Goal: Book appointment/travel/reservation

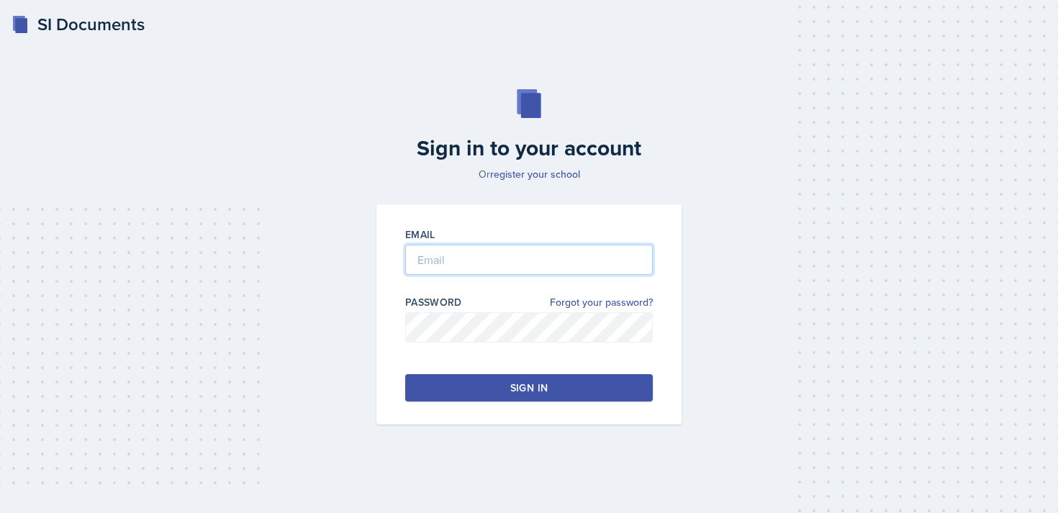
click at [504, 257] on input "email" at bounding box center [528, 260] width 247 height 30
type input "[EMAIL_ADDRESS][DOMAIN_NAME]"
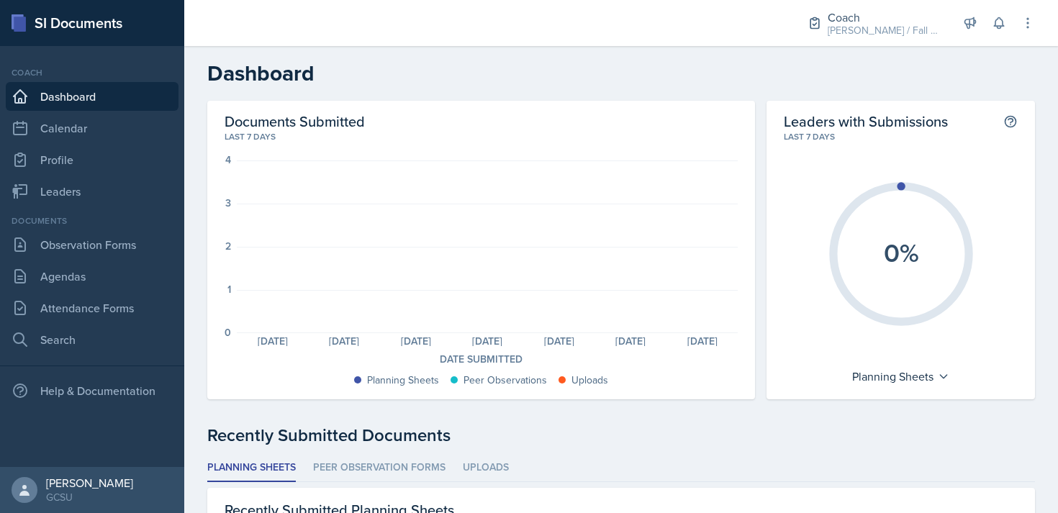
scroll to position [101, 0]
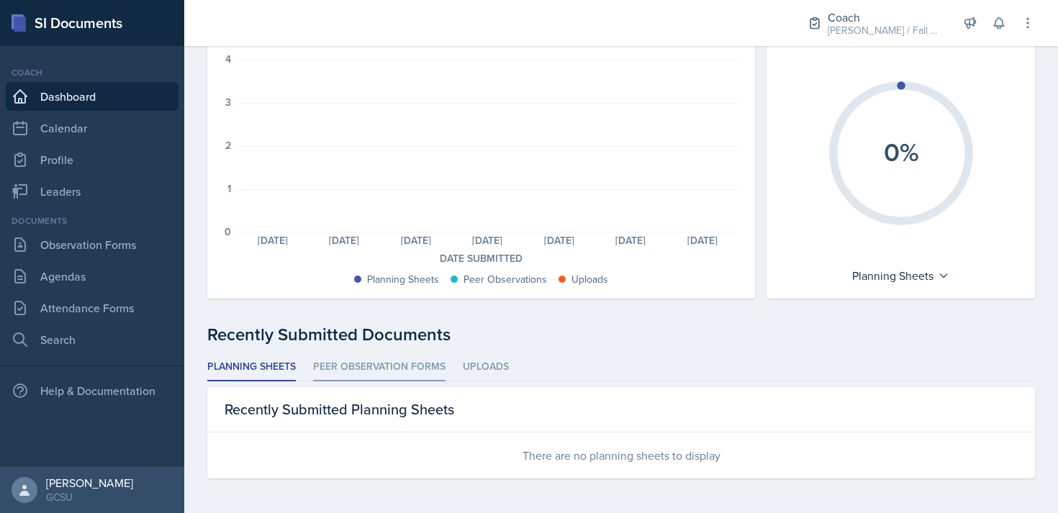
click at [418, 373] on li "Peer Observation Forms" at bounding box center [379, 367] width 132 height 28
click at [483, 373] on li "Uploads" at bounding box center [486, 367] width 46 height 28
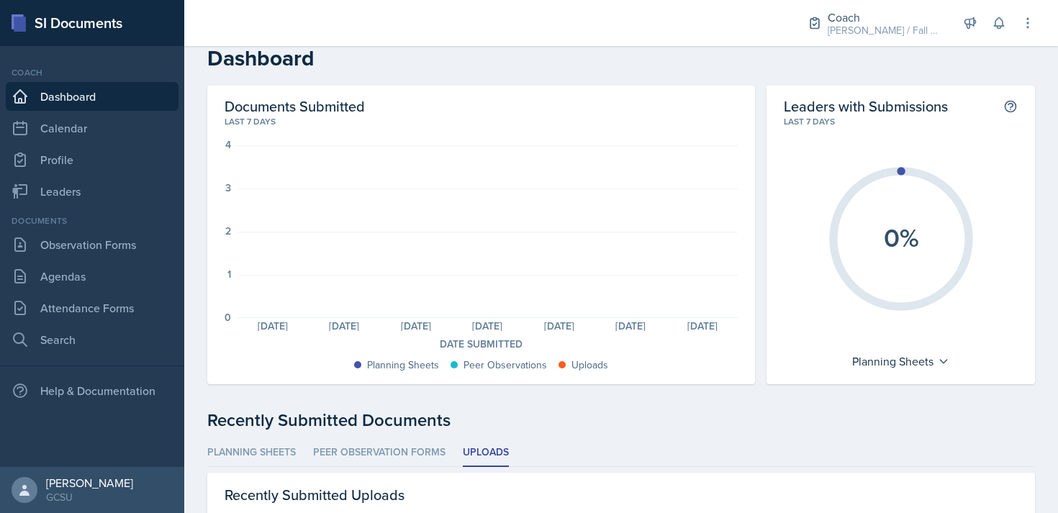
scroll to position [0, 0]
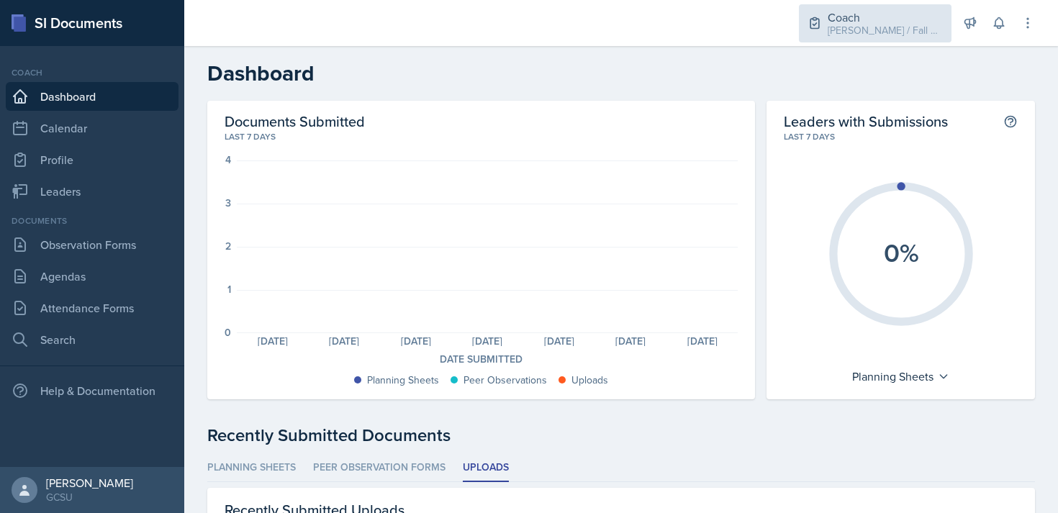
click at [891, 24] on div "[PERSON_NAME] / Fall 2025" at bounding box center [884, 30] width 115 height 15
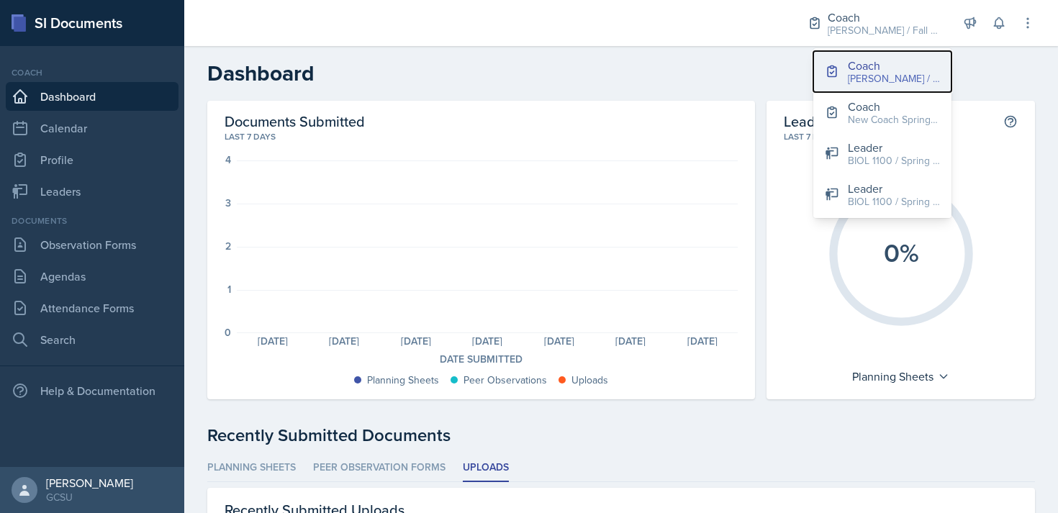
click at [907, 65] on div "Coach" at bounding box center [893, 65] width 92 height 17
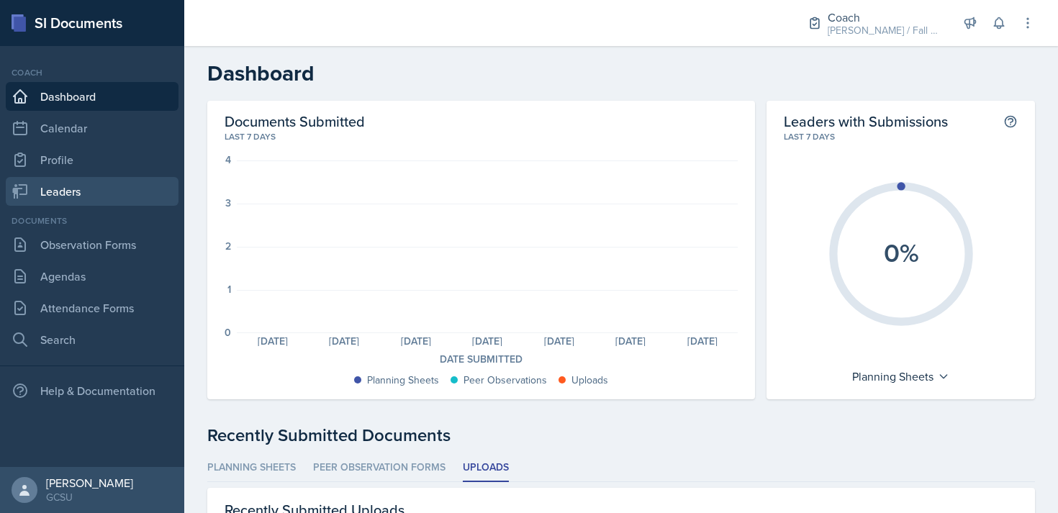
click at [83, 193] on link "Leaders" at bounding box center [92, 191] width 173 height 29
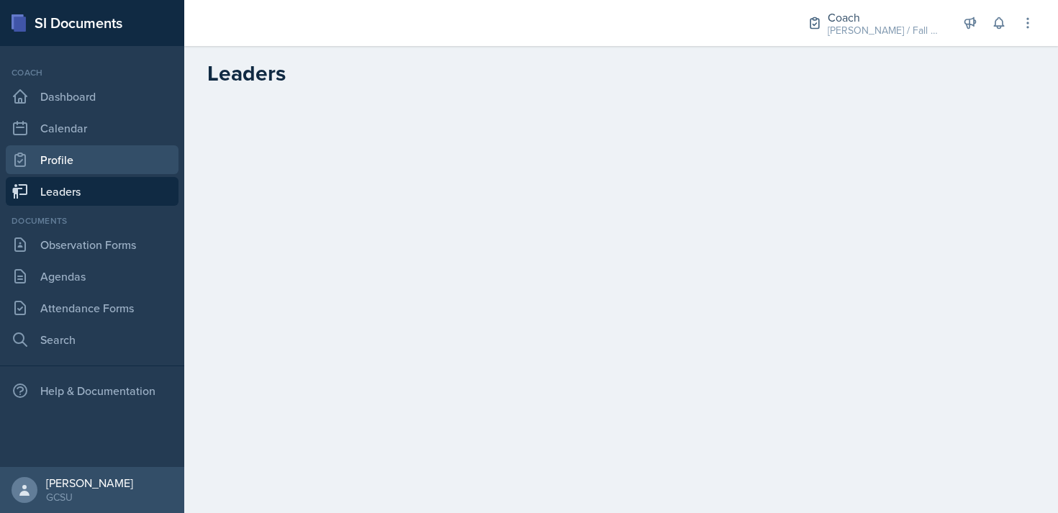
click at [109, 160] on link "Profile" at bounding box center [92, 159] width 173 height 29
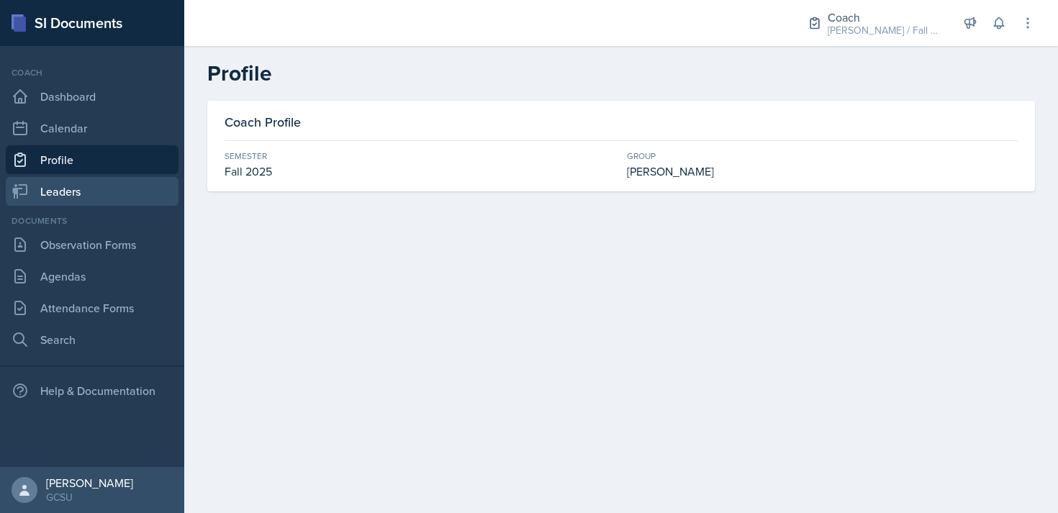
click at [120, 177] on link "Leaders" at bounding box center [92, 191] width 173 height 29
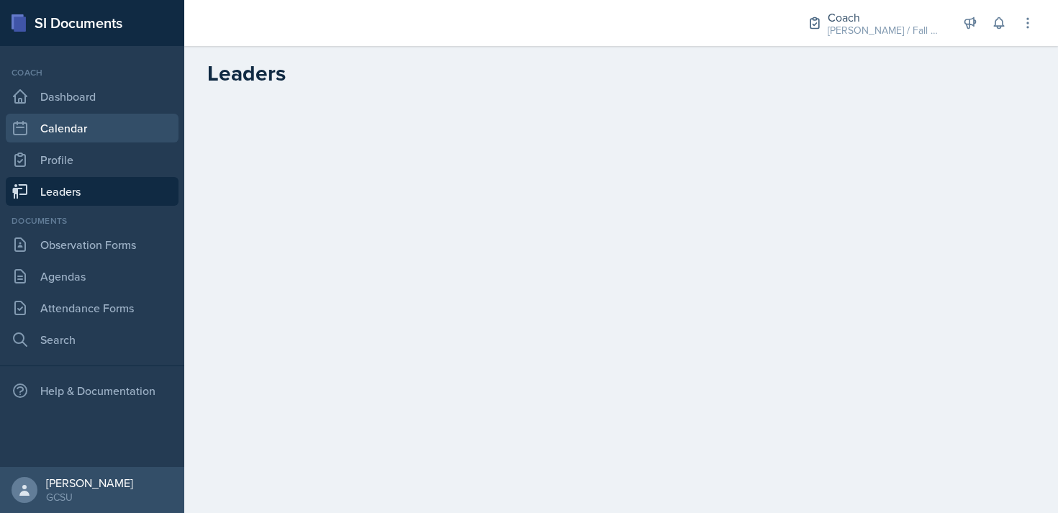
click at [94, 130] on link "Calendar" at bounding box center [92, 128] width 173 height 29
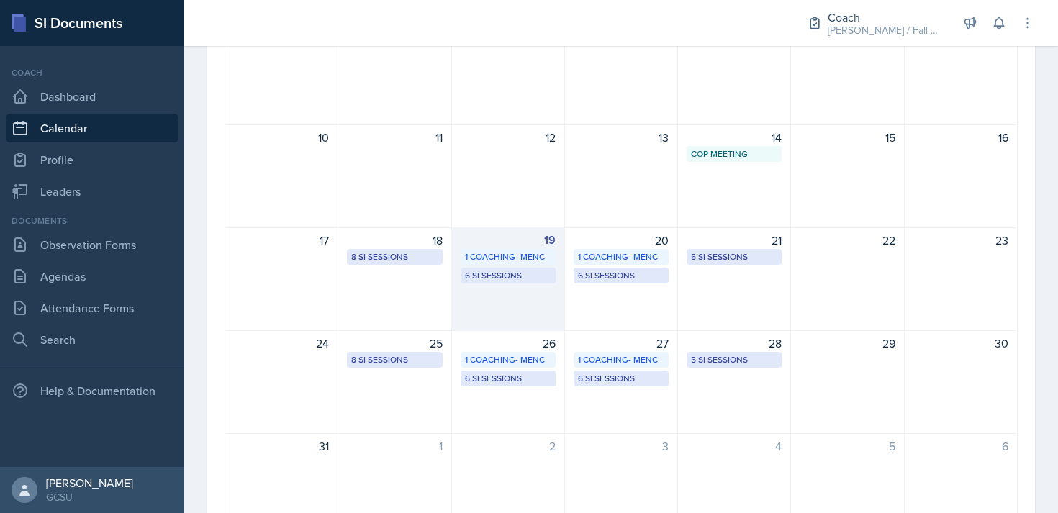
scroll to position [270, 0]
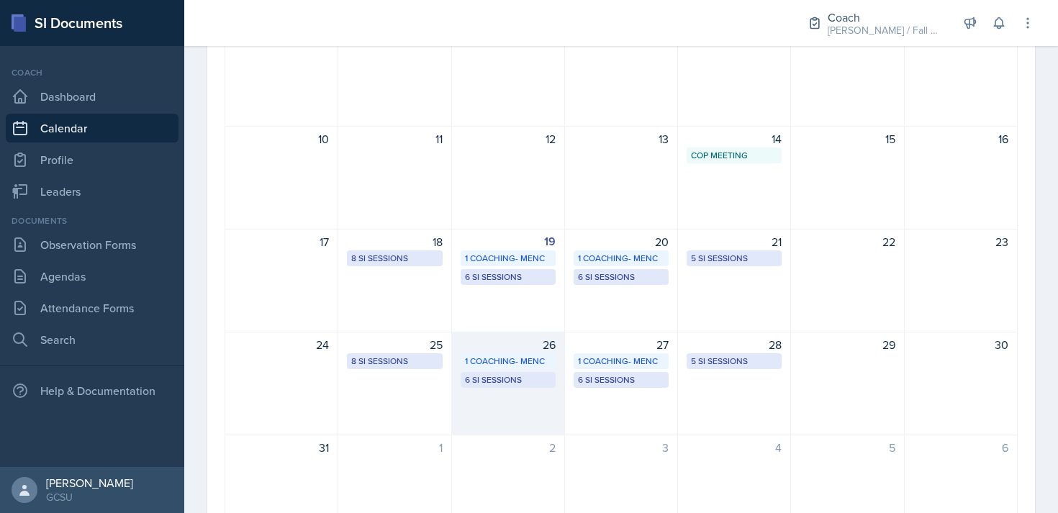
click at [506, 376] on div "6 SI Sessions" at bounding box center [508, 379] width 86 height 13
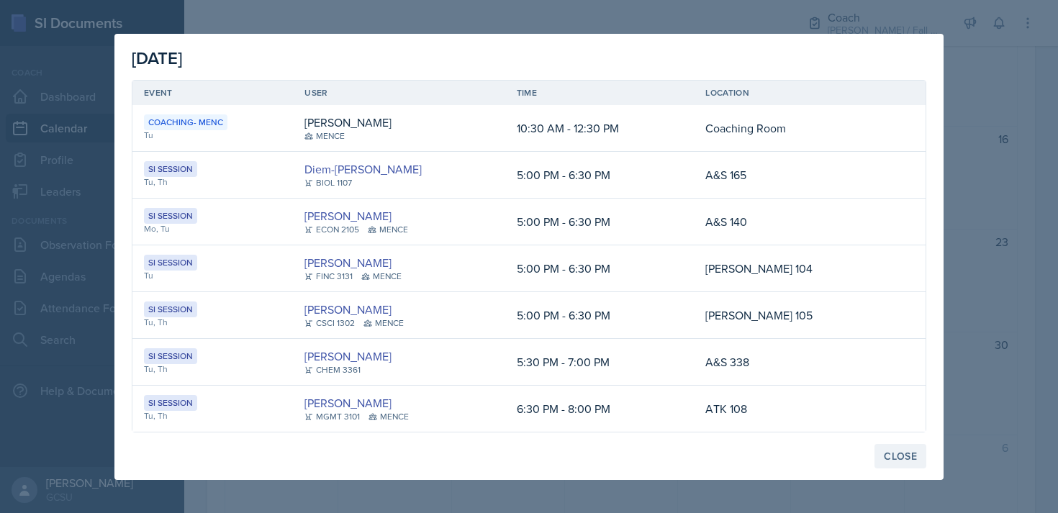
click at [905, 459] on div "Close" at bounding box center [899, 456] width 33 height 12
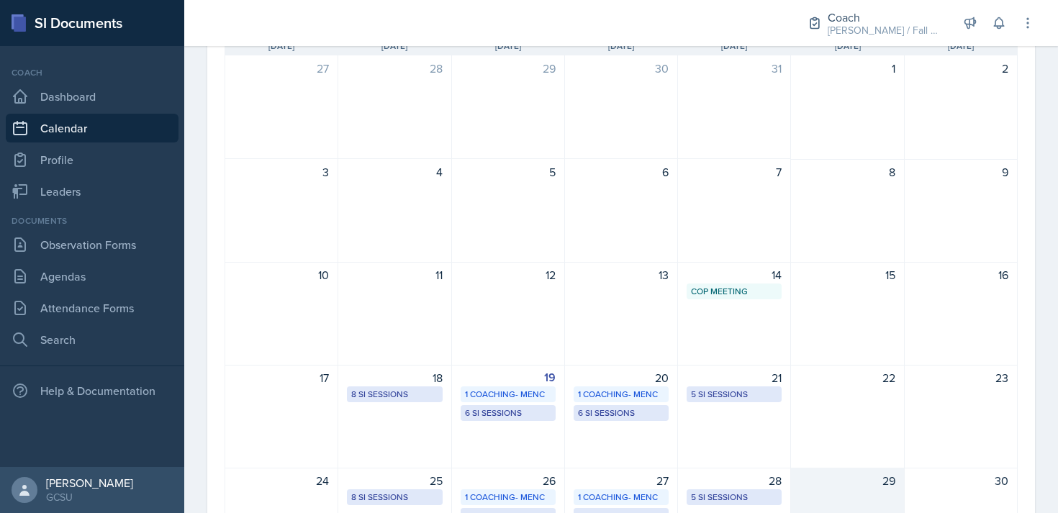
scroll to position [0, 0]
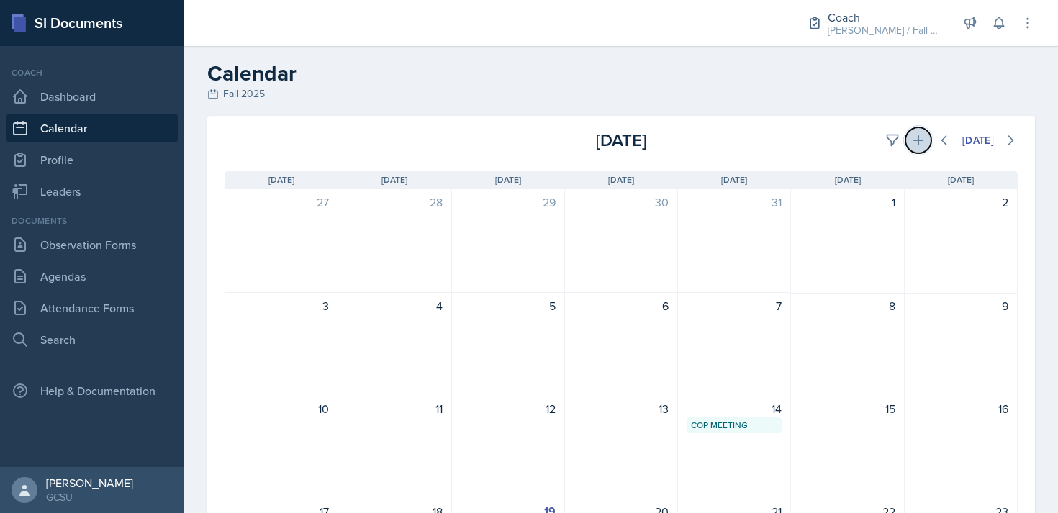
click at [912, 141] on icon at bounding box center [918, 140] width 14 height 14
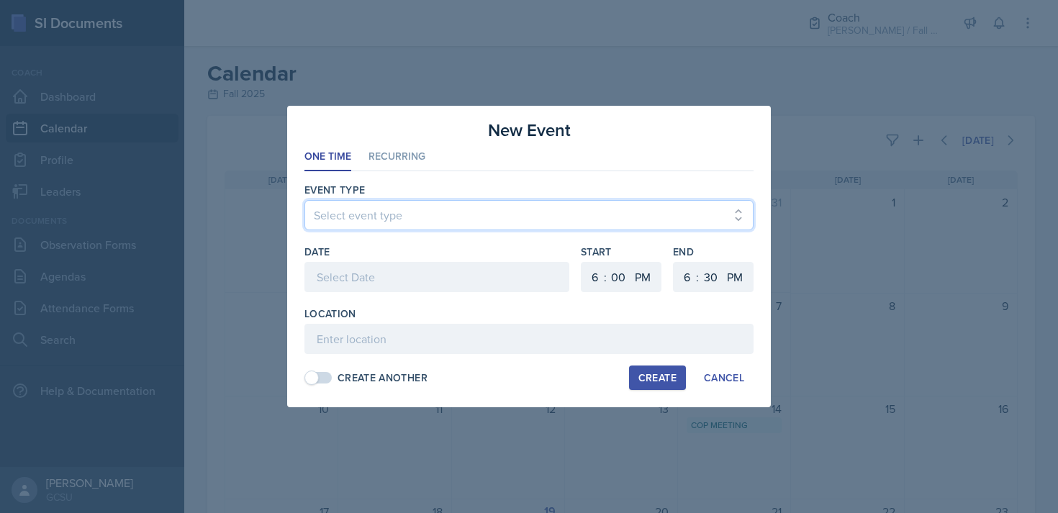
click at [447, 214] on select "Select event type CoP Meeting Coaching - [PERSON_NAME] Coaching - [PERSON_NAME]…" at bounding box center [528, 215] width 449 height 30
select select "f97d2ea7-7fe6-4b52-8c13-51bf2f5c03f9"
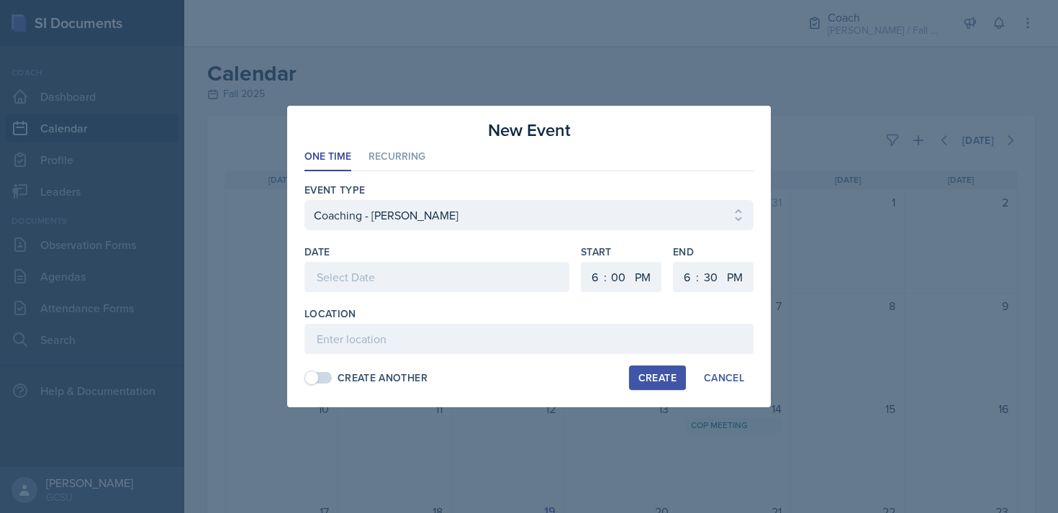
click at [393, 276] on div at bounding box center [436, 277] width 265 height 30
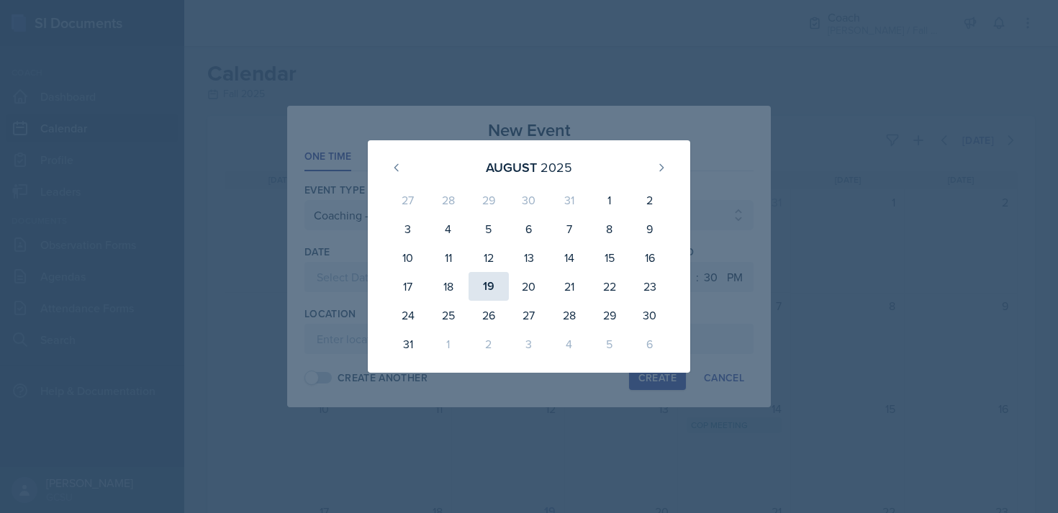
click at [481, 278] on div "19" at bounding box center [488, 286] width 40 height 29
type input "[DATE]"
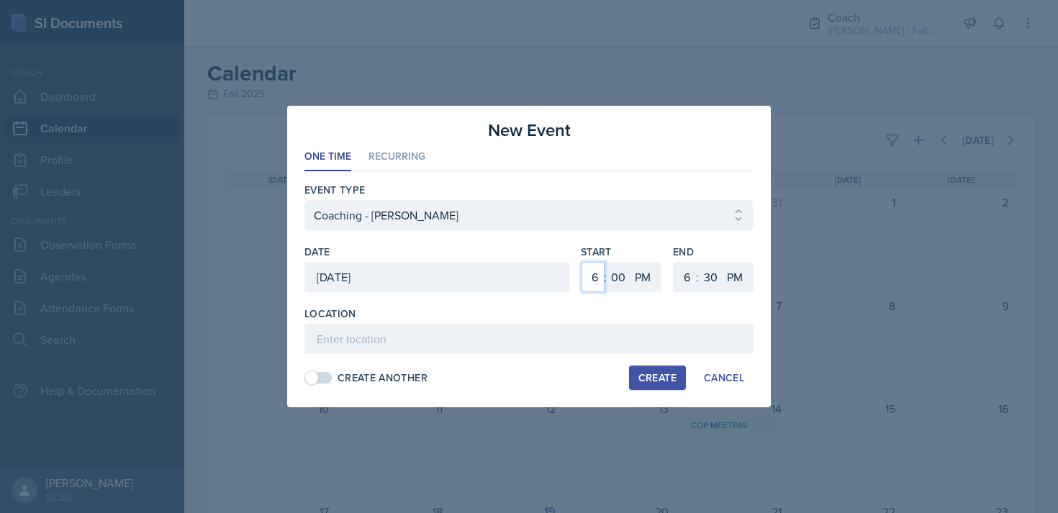
click at [595, 279] on select "1 2 3 4 5 6 7 8 9 10 11 12" at bounding box center [592, 277] width 23 height 30
select select "2"
click at [683, 278] on select "1 2 3 4 5 6 7 8 9 10 11 12" at bounding box center [684, 277] width 23 height 30
select select "4"
click at [712, 277] on select "00 05 10 15 20 25 30 35 40 45 50 55" at bounding box center [710, 277] width 23 height 30
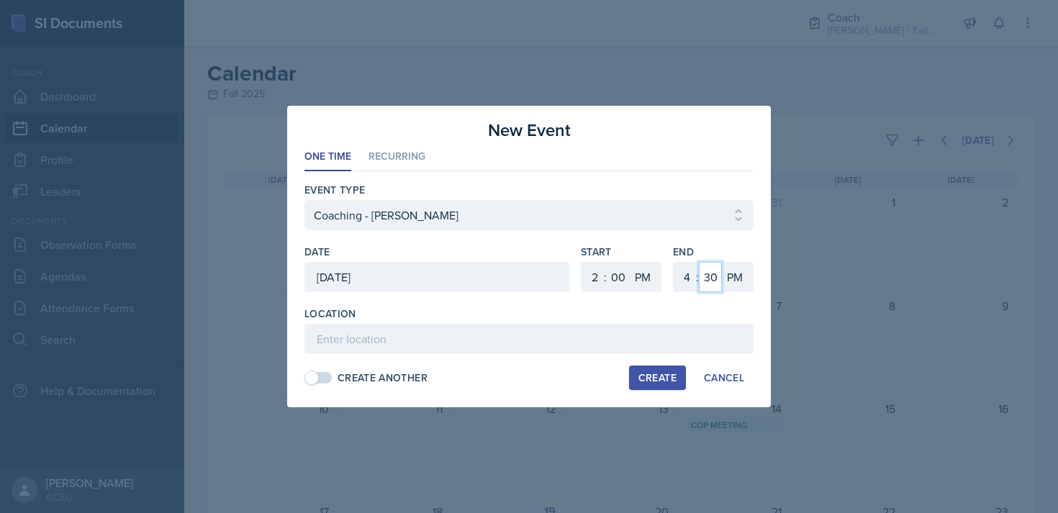
select select "0"
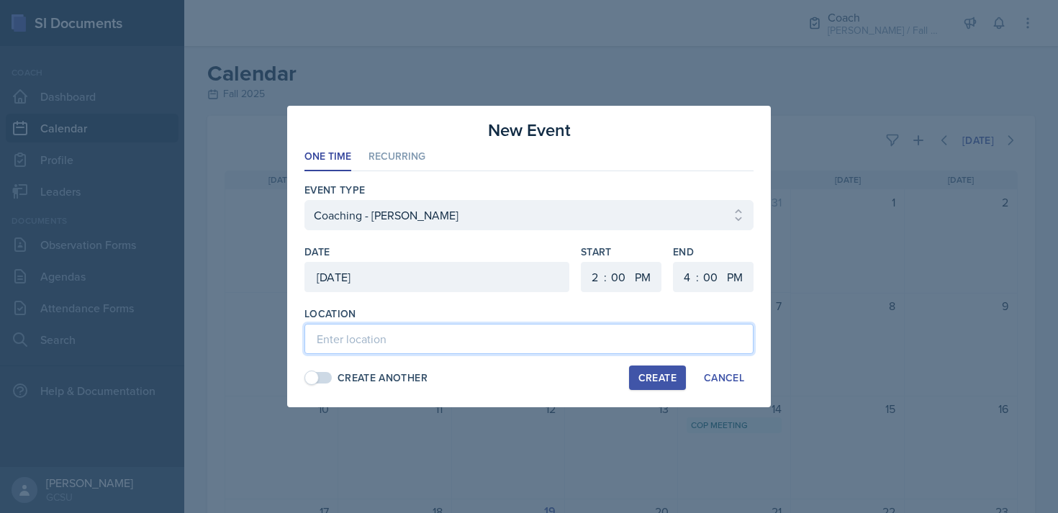
click at [465, 331] on input at bounding box center [528, 339] width 449 height 30
type input "Coaching room"
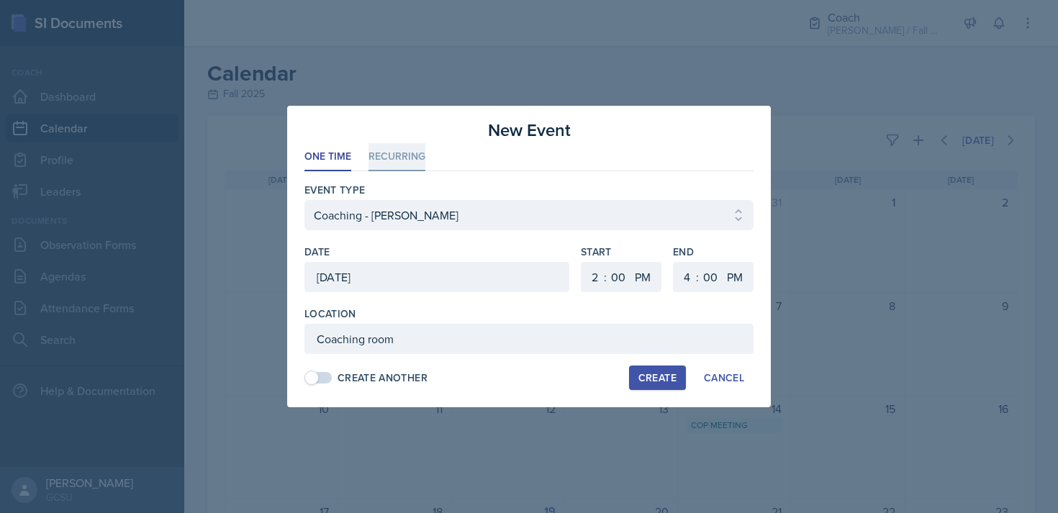
click at [392, 151] on li "Recurring" at bounding box center [396, 157] width 57 height 28
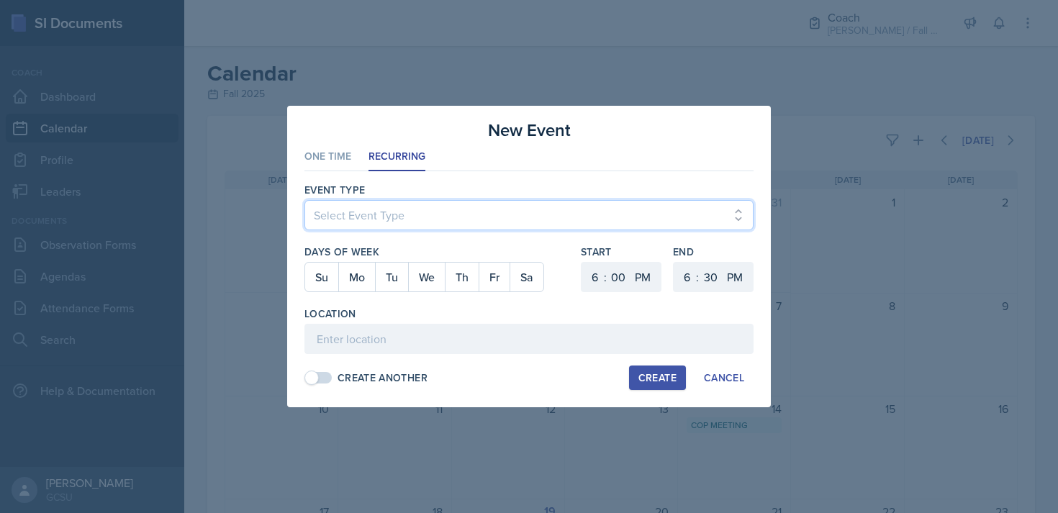
click at [408, 223] on select "Select Event Type CoP Meeting Coaching - [PERSON_NAME] Coaching - [PERSON_NAME]…" at bounding box center [528, 215] width 449 height 30
select select "f97d2ea7-7fe6-4b52-8c13-51bf2f5c03f9"
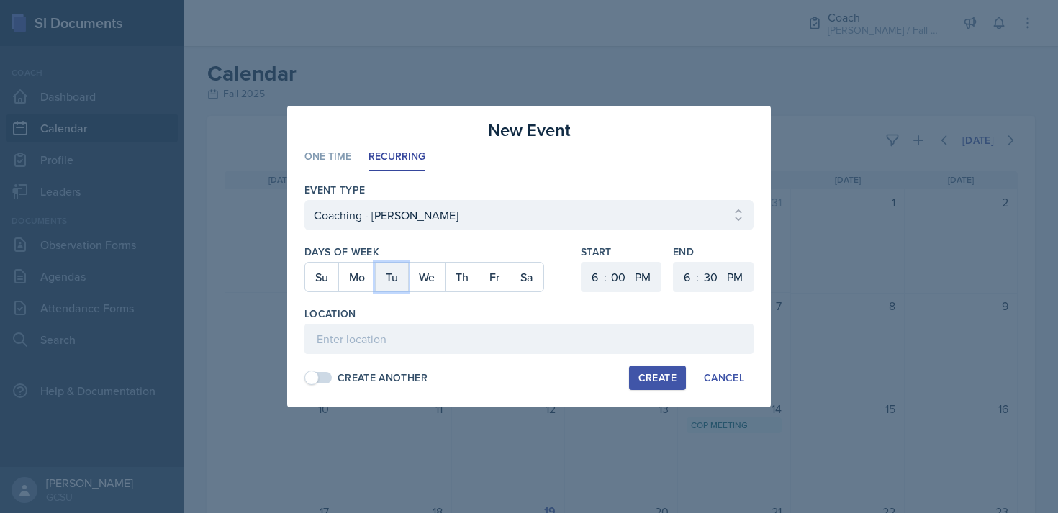
click at [383, 273] on button "Tu" at bounding box center [391, 277] width 33 height 29
click at [591, 278] on select "1 2 3 4 5 6 7 8 9 10 11 12" at bounding box center [592, 277] width 23 height 30
select select "2"
click at [681, 276] on select "1 2 3 4 5 6 7 8 9 10 11 12" at bounding box center [684, 277] width 23 height 30
select select "4"
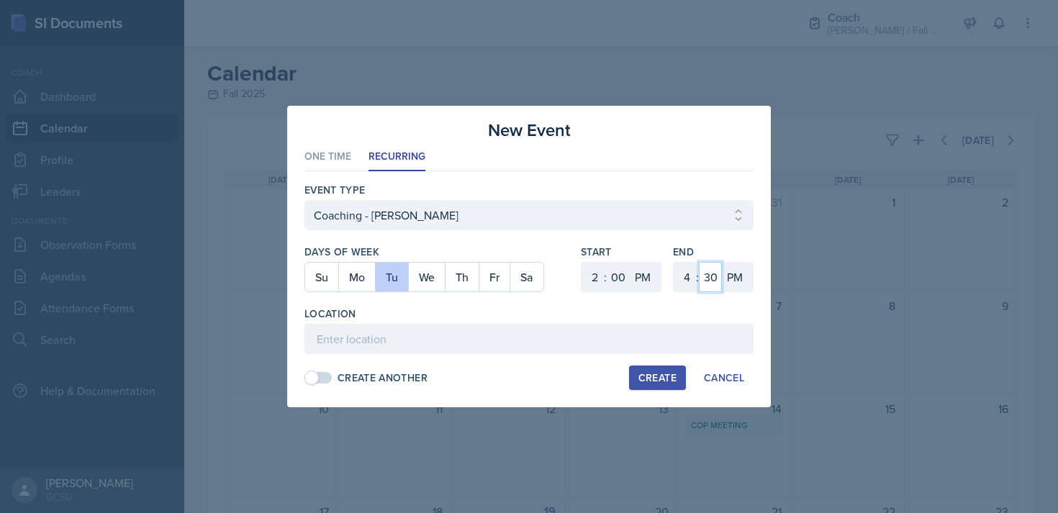
click at [709, 280] on select "00 05 10 15 20 25 30 35 40 45 50 55" at bounding box center [710, 277] width 23 height 30
select select "0"
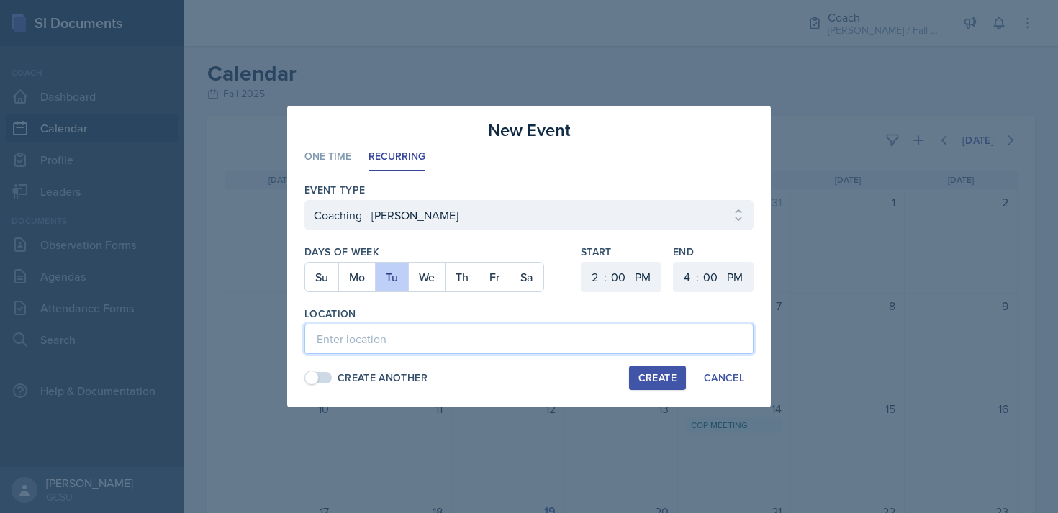
click at [527, 335] on input at bounding box center [528, 339] width 449 height 30
type input "Coaching room"
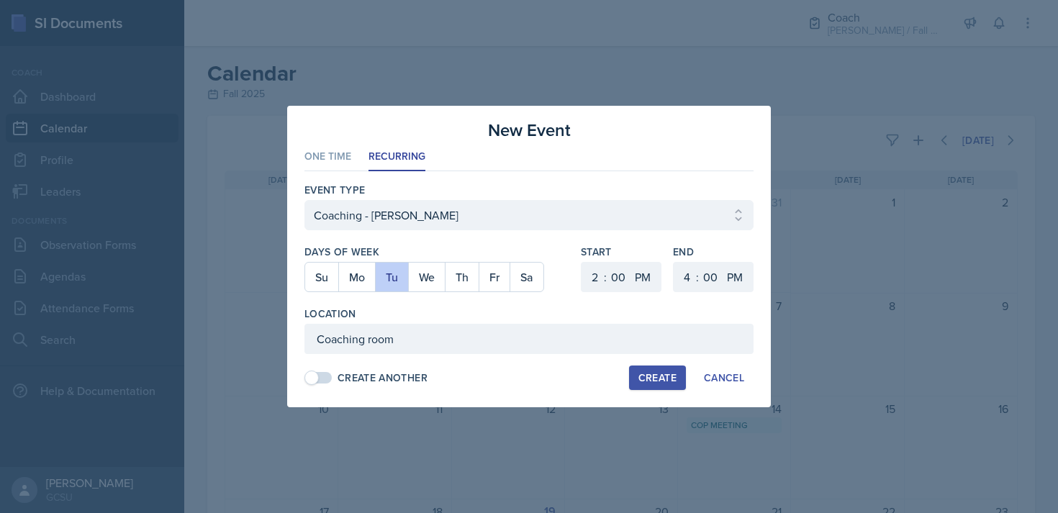
click at [652, 383] on div "Create" at bounding box center [657, 378] width 38 height 12
select select
select select "6"
select select "30"
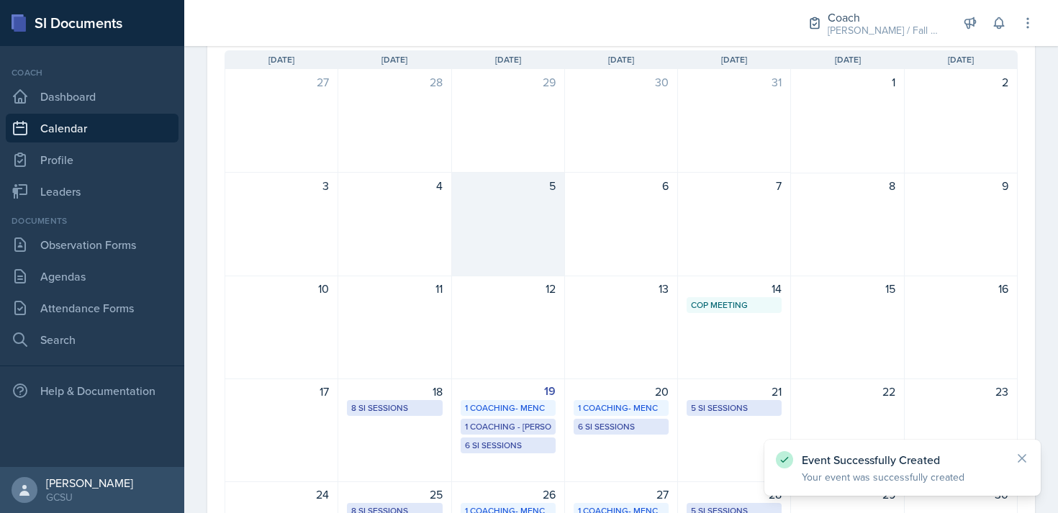
scroll to position [124, 0]
